Goal: Check status

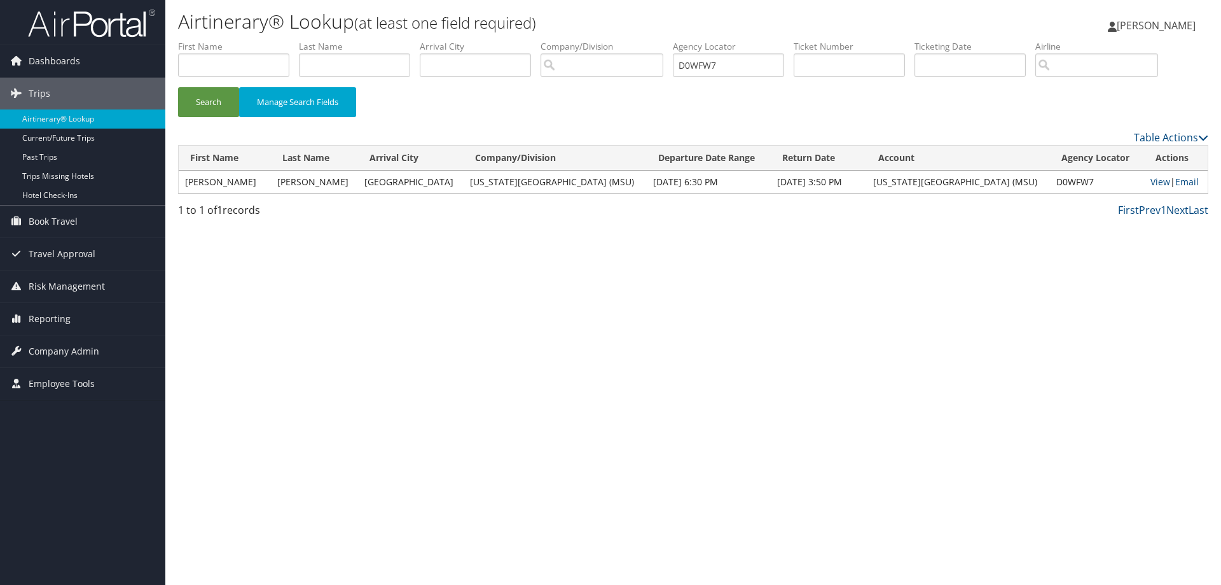
click at [57, 56] on span "Dashboards" at bounding box center [55, 61] width 52 height 32
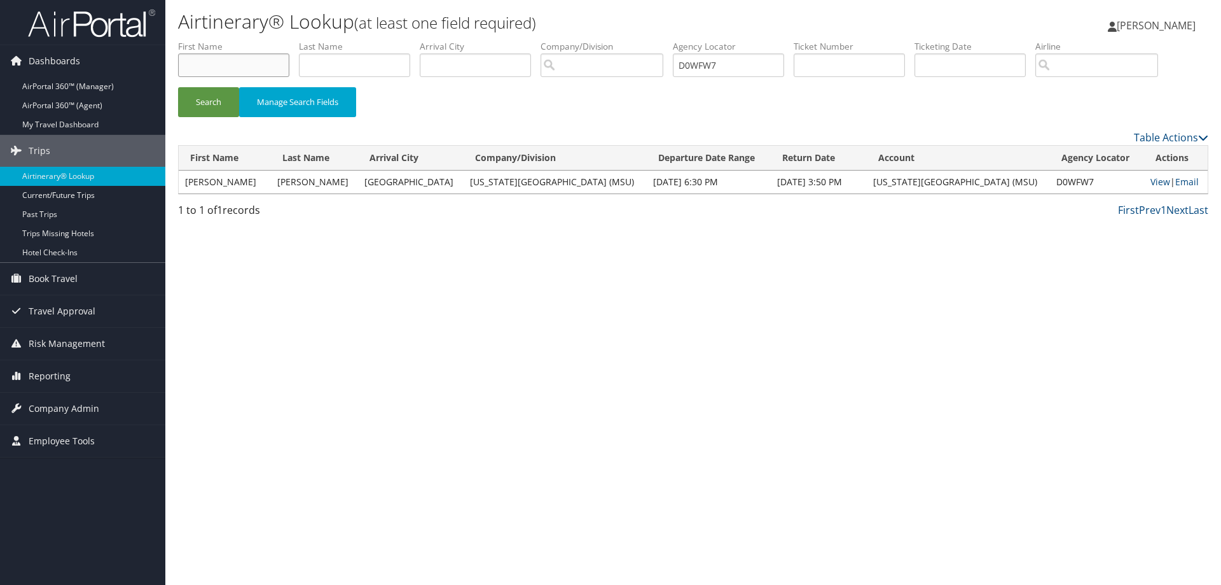
click at [185, 70] on input "text" at bounding box center [233, 65] width 111 height 24
type input "[PERSON_NAME]"
click at [199, 97] on button "Search" at bounding box center [208, 102] width 61 height 30
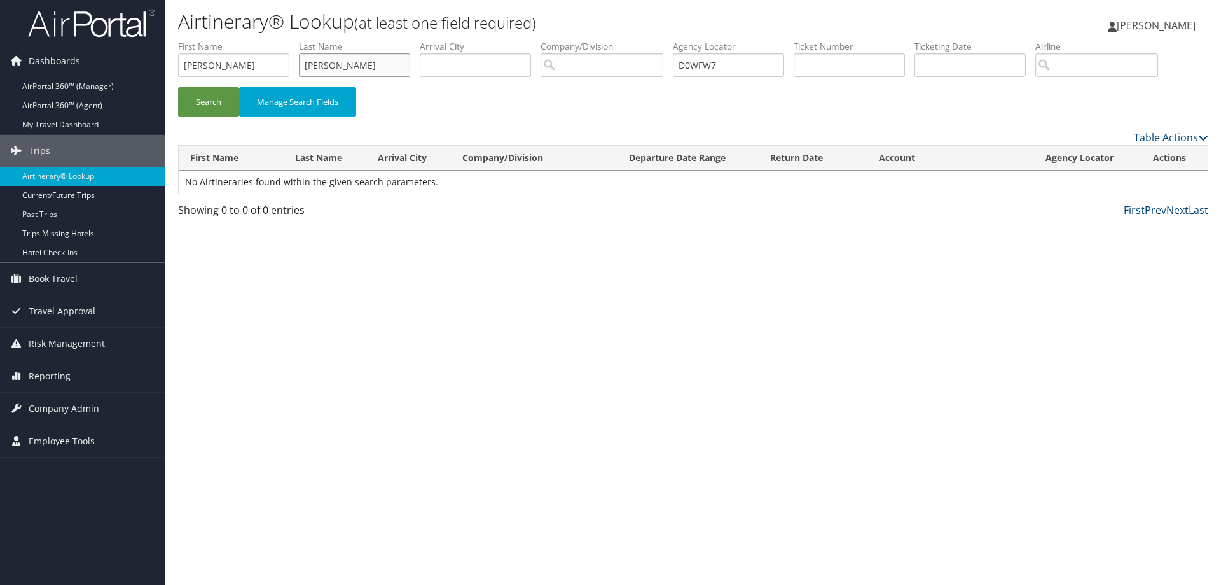
click at [346, 66] on input "[PERSON_NAME]" at bounding box center [354, 65] width 111 height 24
click at [213, 101] on button "Search" at bounding box center [208, 102] width 61 height 30
drag, startPoint x: 232, startPoint y: 63, endPoint x: 158, endPoint y: 59, distance: 73.3
click at [158, 59] on div "Dashboards AirPortal 360™ (Manager) AirPortal 360™ (Agent) My Travel Dashboard …" at bounding box center [610, 292] width 1221 height 585
click at [196, 100] on button "Search" at bounding box center [208, 102] width 61 height 30
